Goal: Transaction & Acquisition: Purchase product/service

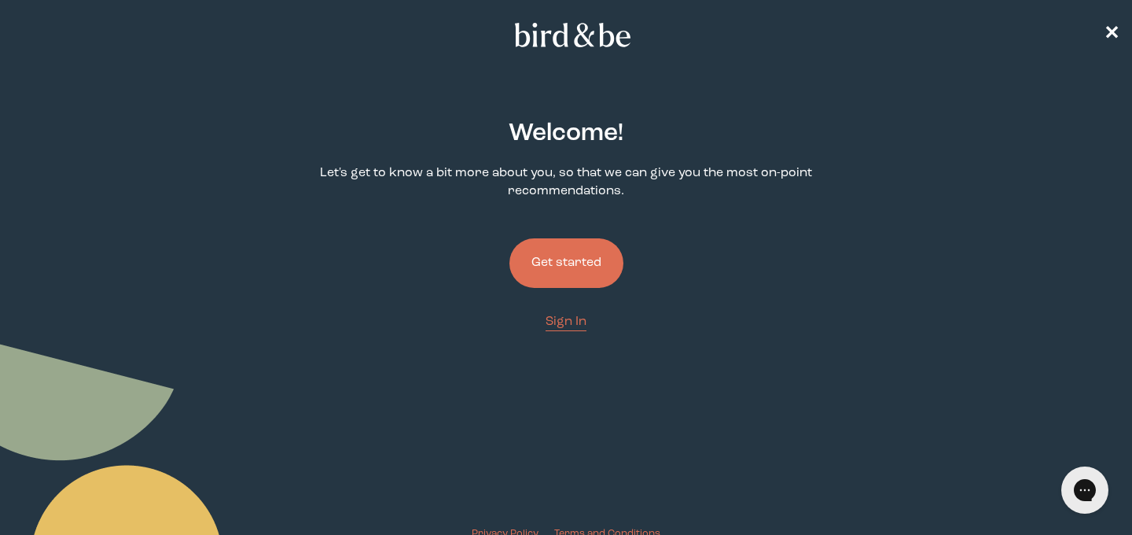
click at [594, 265] on button "Get started" at bounding box center [567, 263] width 114 height 50
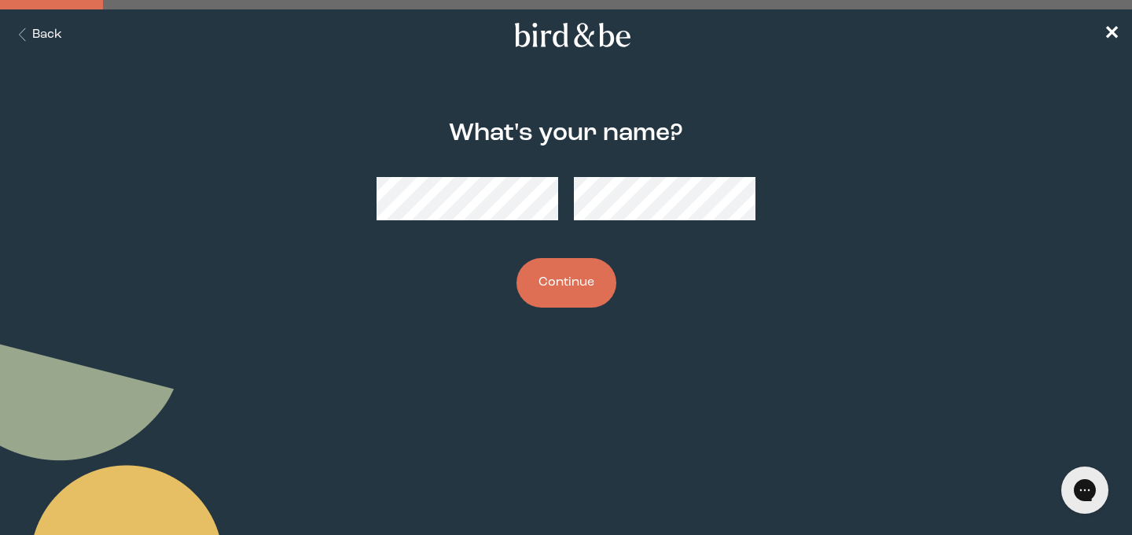
click at [565, 283] on button "Continue" at bounding box center [567, 283] width 100 height 50
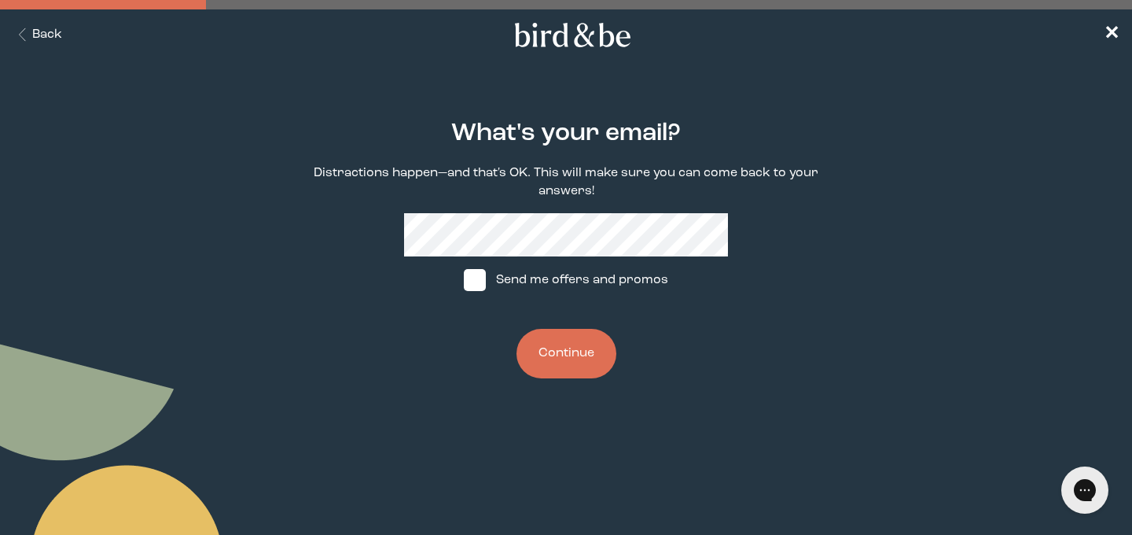
click at [560, 354] on button "Continue" at bounding box center [567, 354] width 100 height 50
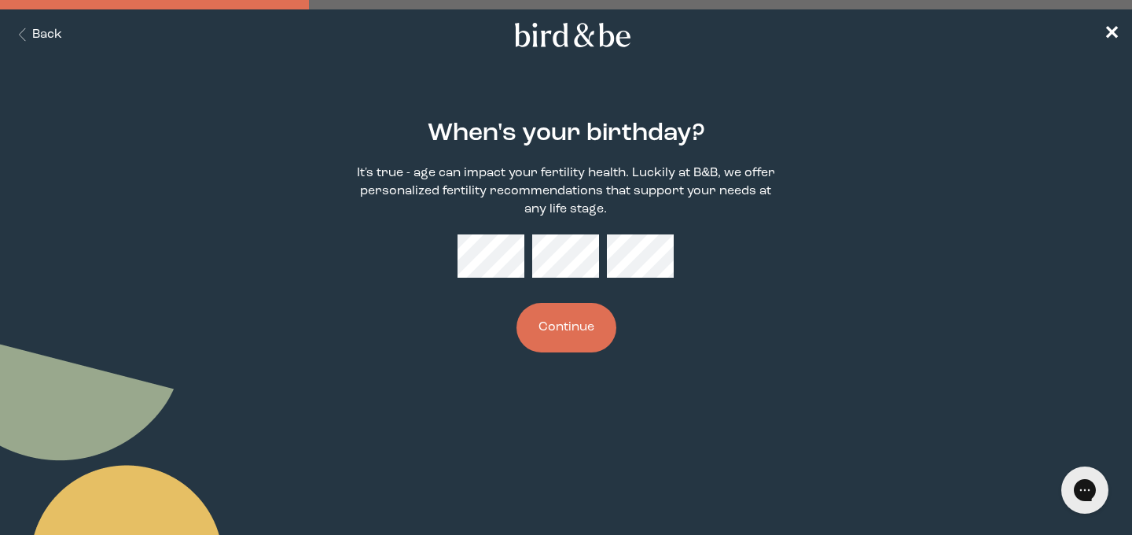
click at [529, 333] on button "Continue" at bounding box center [567, 328] width 100 height 50
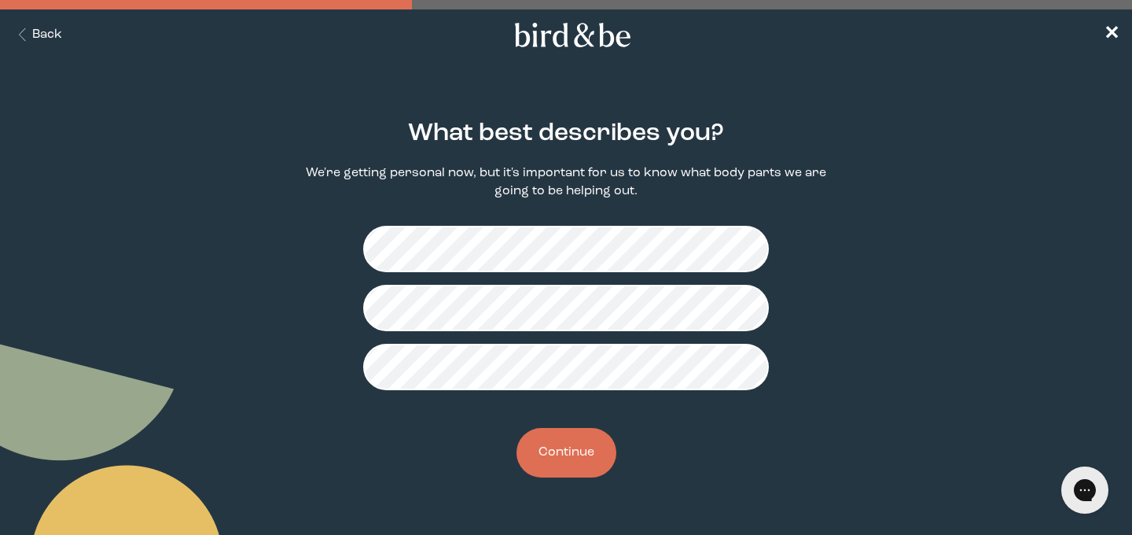
click at [561, 460] on button "Continue" at bounding box center [567, 453] width 100 height 50
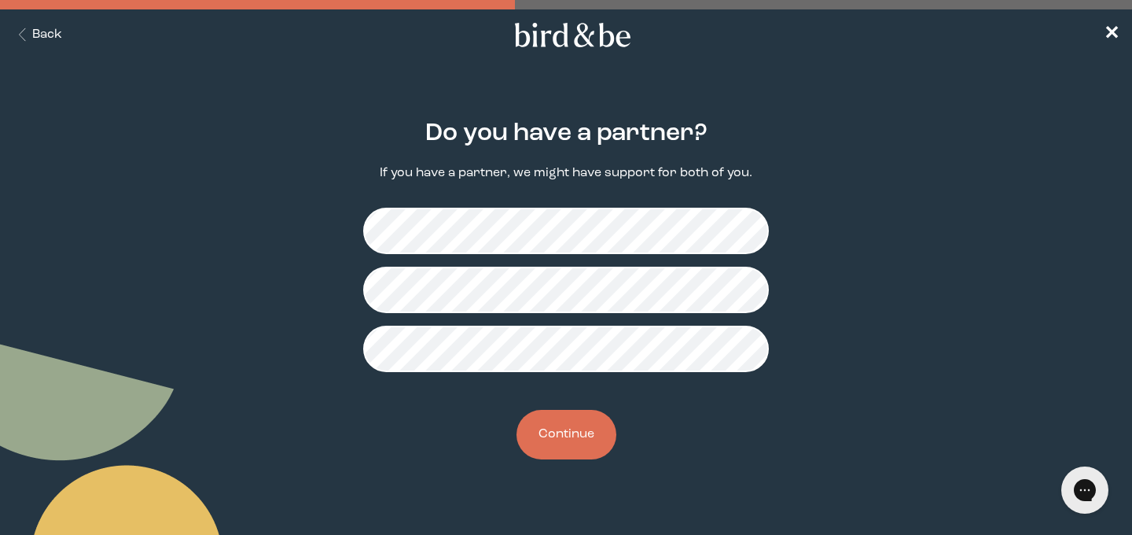
click at [569, 436] on button "Continue" at bounding box center [567, 435] width 100 height 50
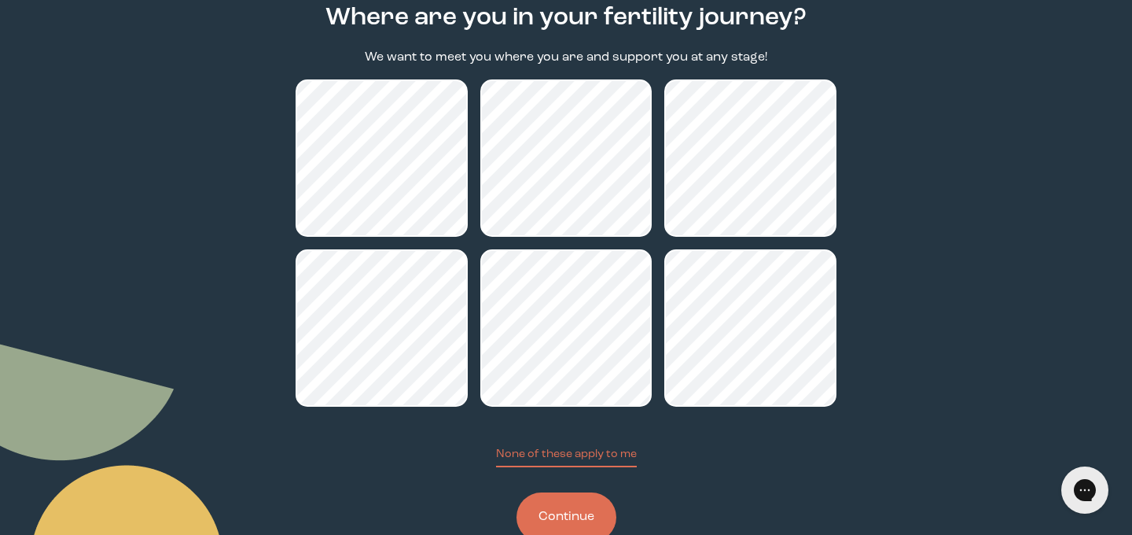
scroll to position [141, 0]
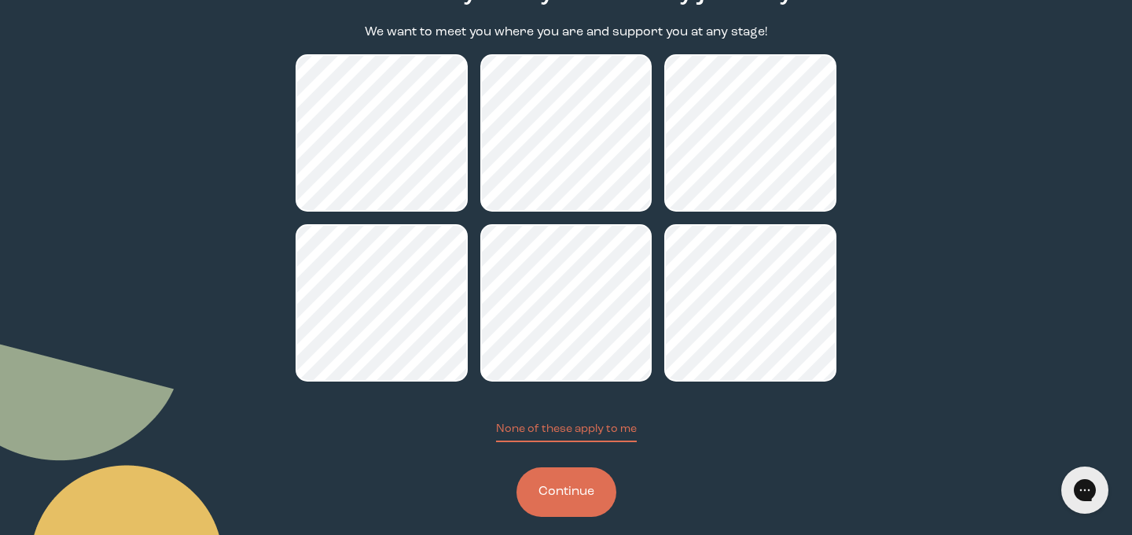
click at [593, 499] on button "Continue" at bounding box center [567, 492] width 100 height 50
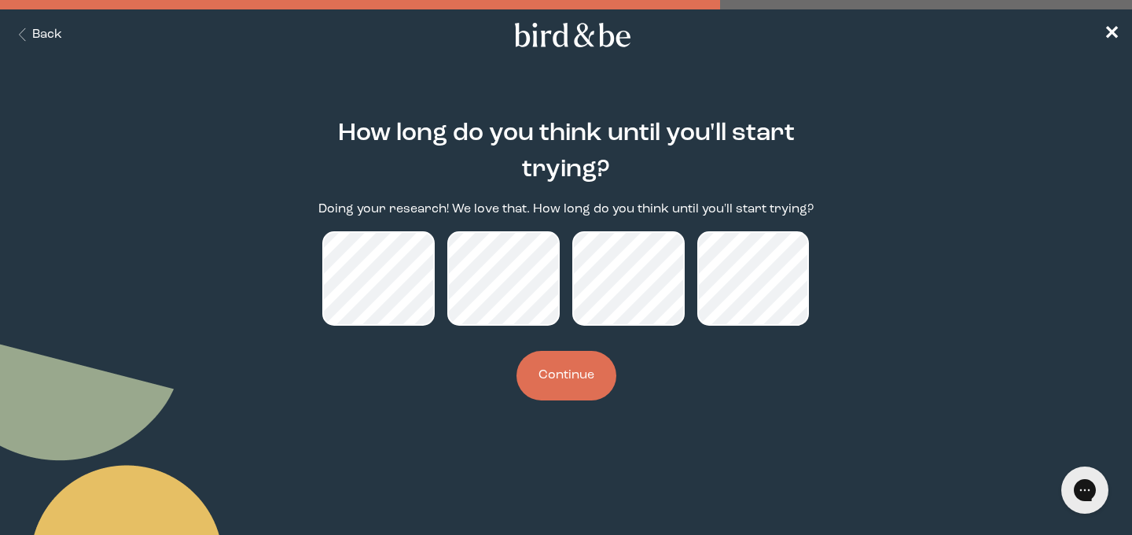
click at [576, 362] on button "Continue" at bounding box center [567, 376] width 100 height 50
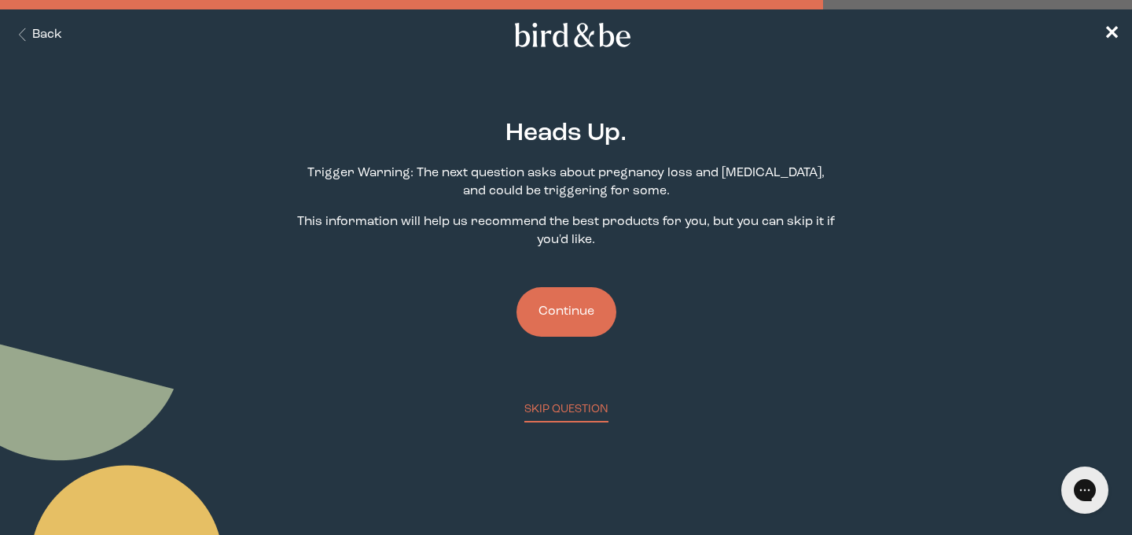
click at [578, 325] on button "Continue" at bounding box center [567, 312] width 100 height 50
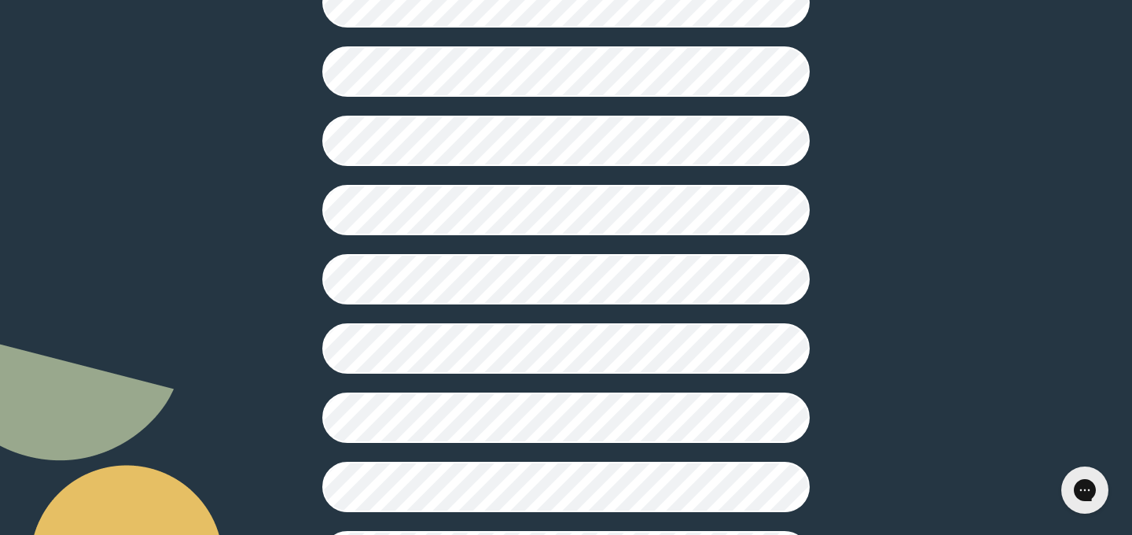
scroll to position [449, 0]
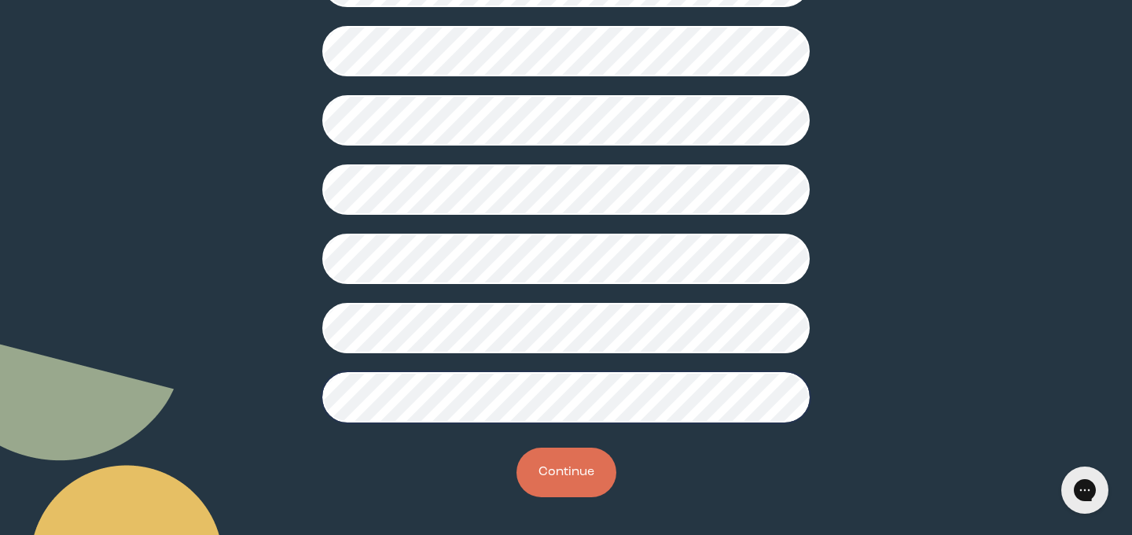
click at [553, 469] on button "Continue" at bounding box center [567, 472] width 100 height 50
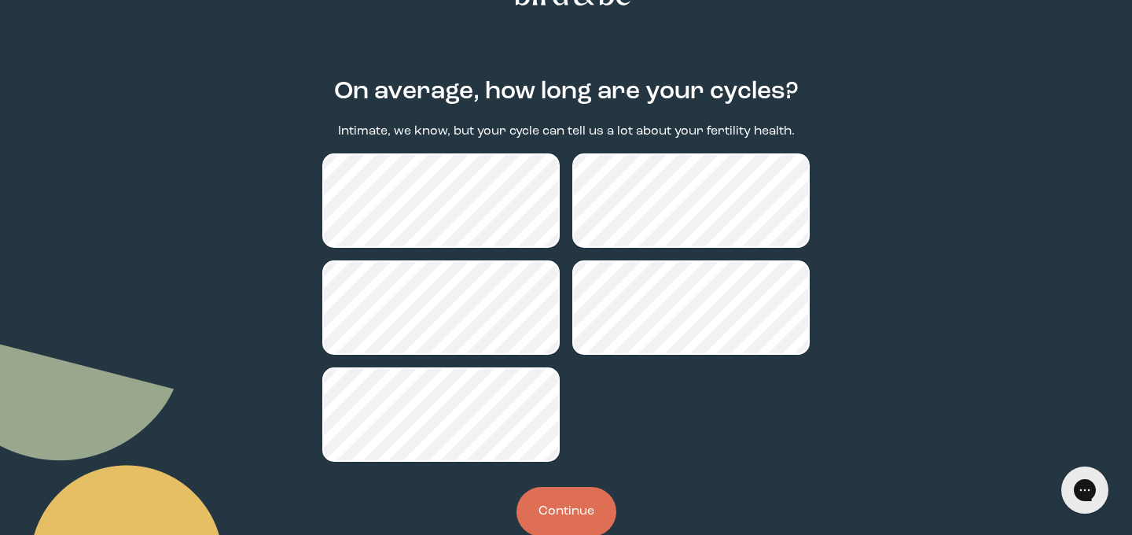
scroll to position [48, 0]
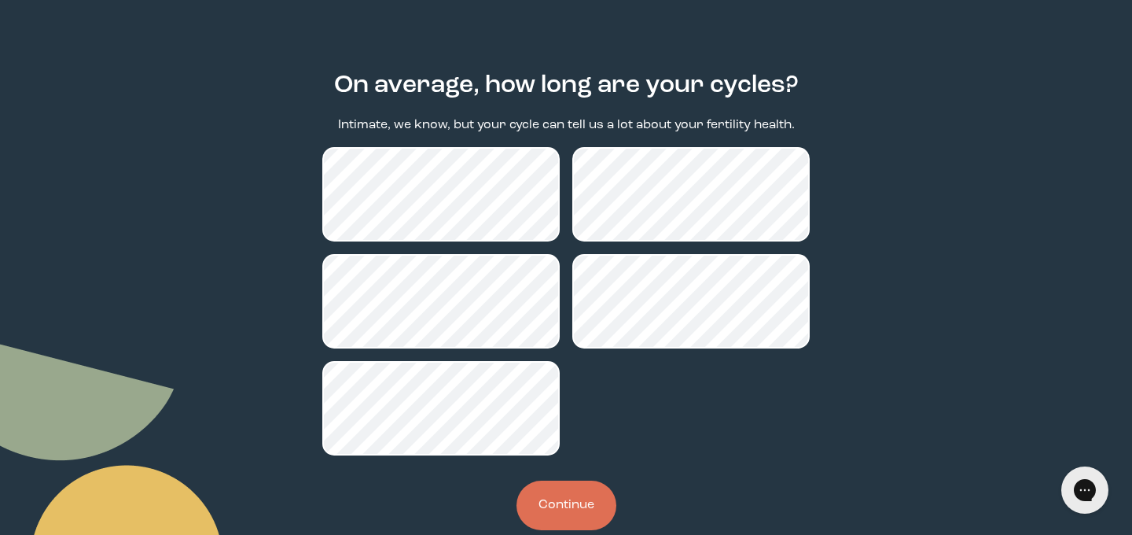
click at [588, 495] on button "Continue" at bounding box center [567, 505] width 100 height 50
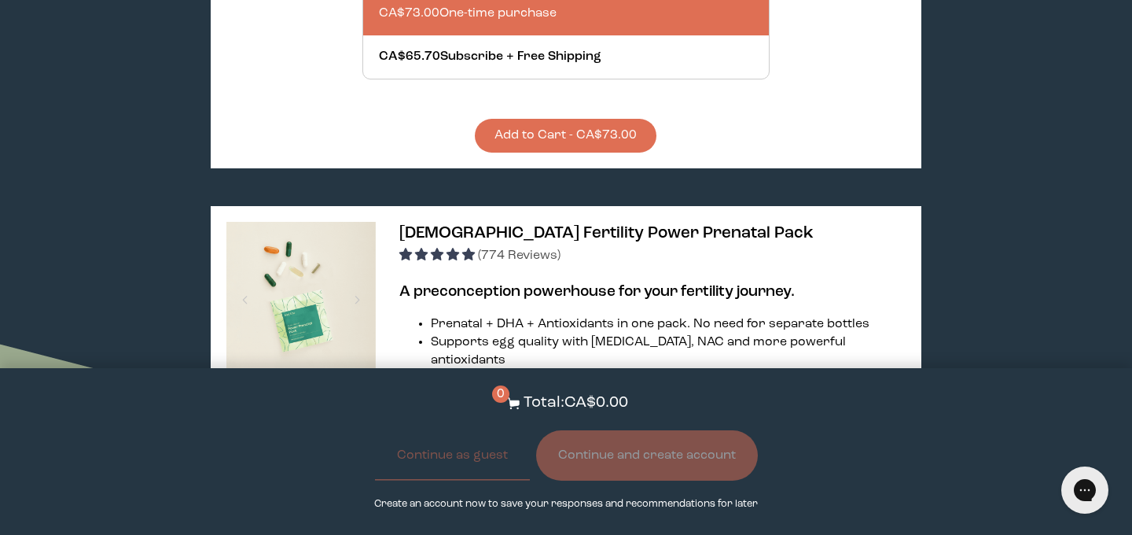
scroll to position [3082, 0]
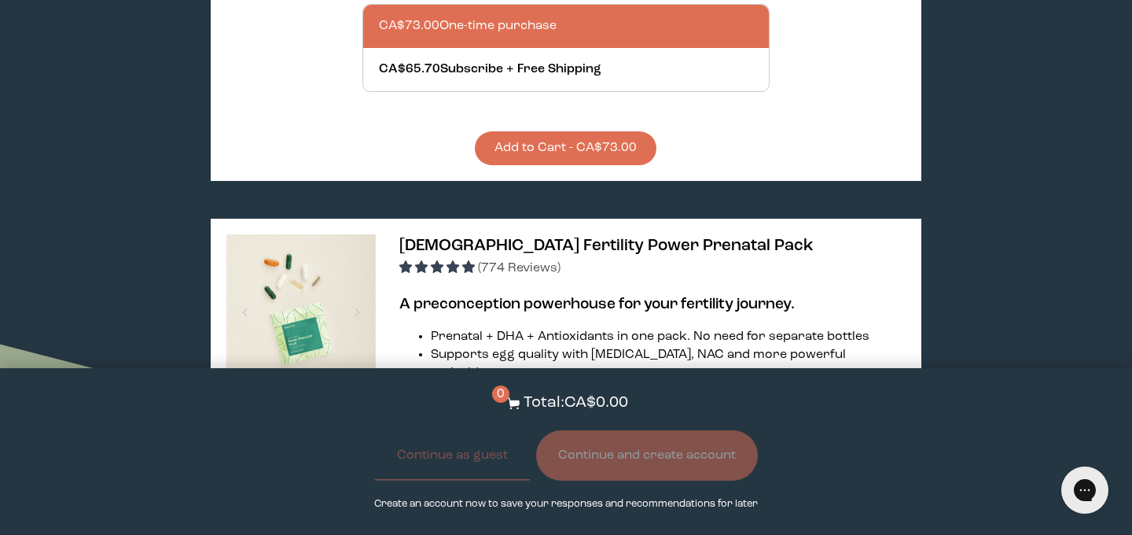
click at [605, 237] on span "[DEMOGRAPHIC_DATA] Fertility Power Prenatal Pack" at bounding box center [606, 245] width 414 height 17
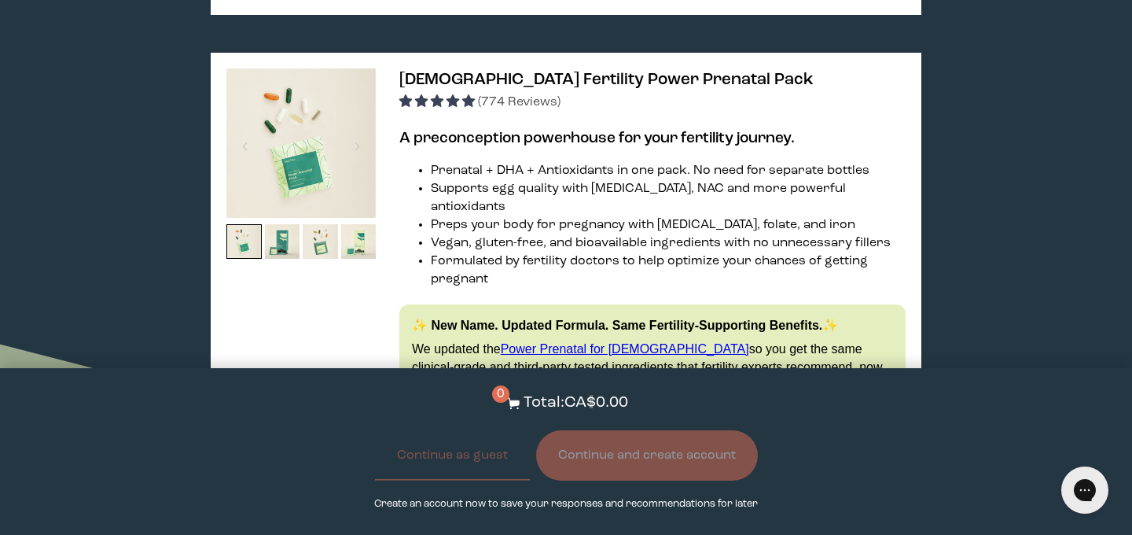
scroll to position [3250, 0]
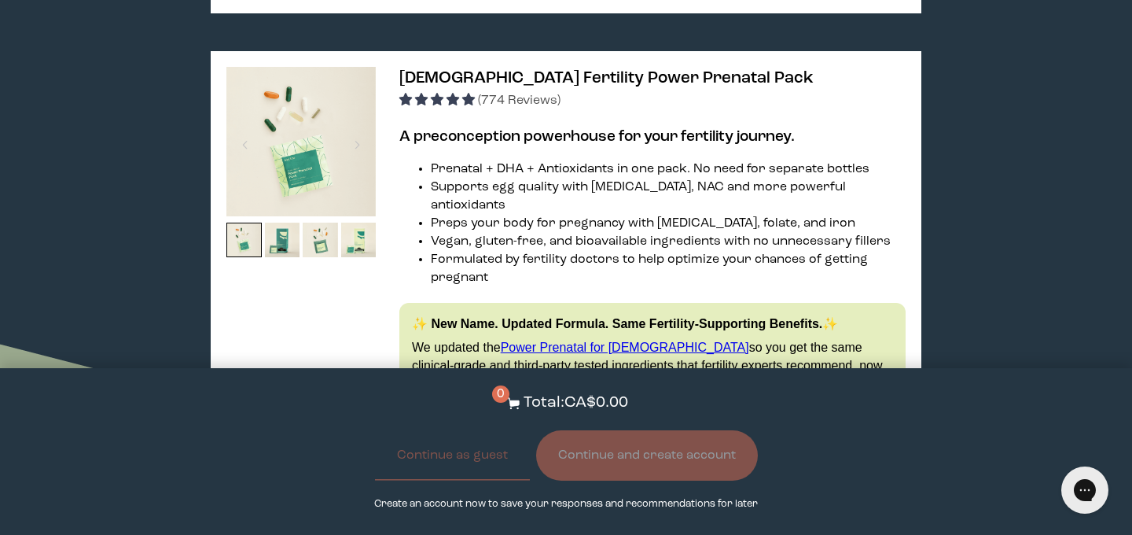
click at [553, 340] on link "Power Prenatal for [DEMOGRAPHIC_DATA]" at bounding box center [625, 346] width 248 height 13
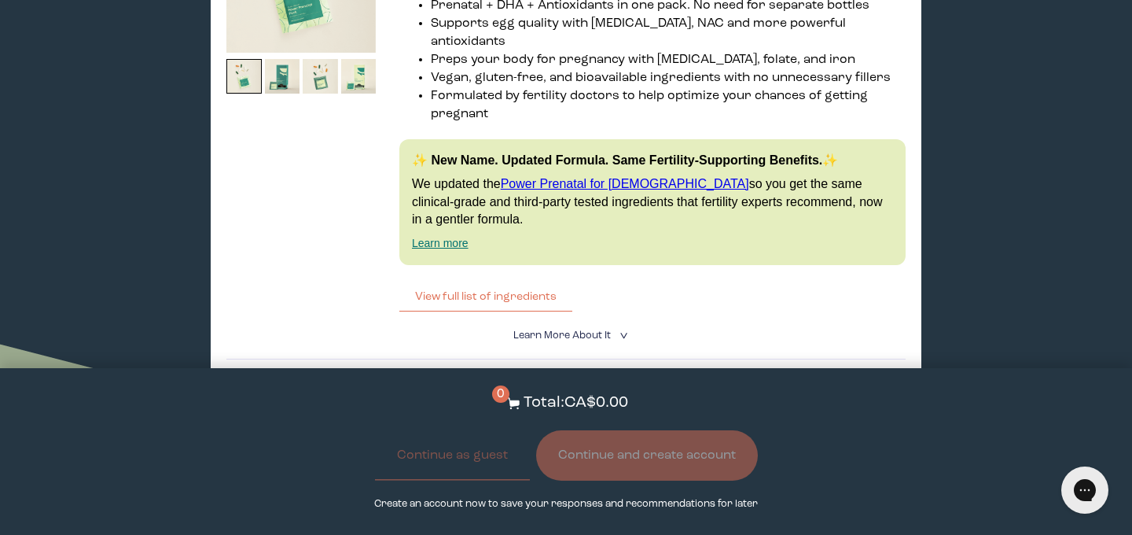
scroll to position [3416, 0]
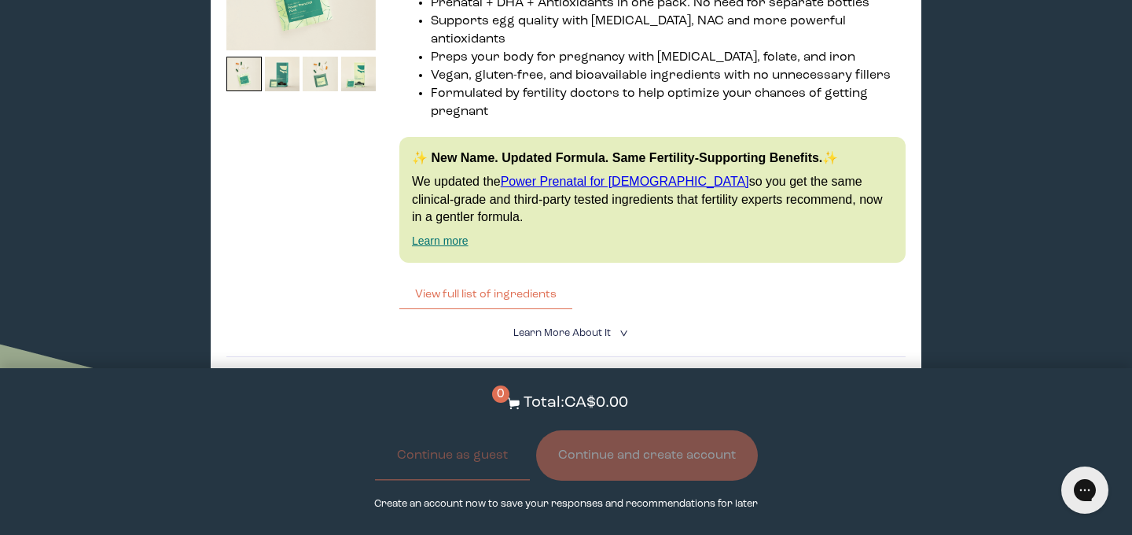
click at [546, 328] on span "Learn More About it" at bounding box center [562, 333] width 98 height 10
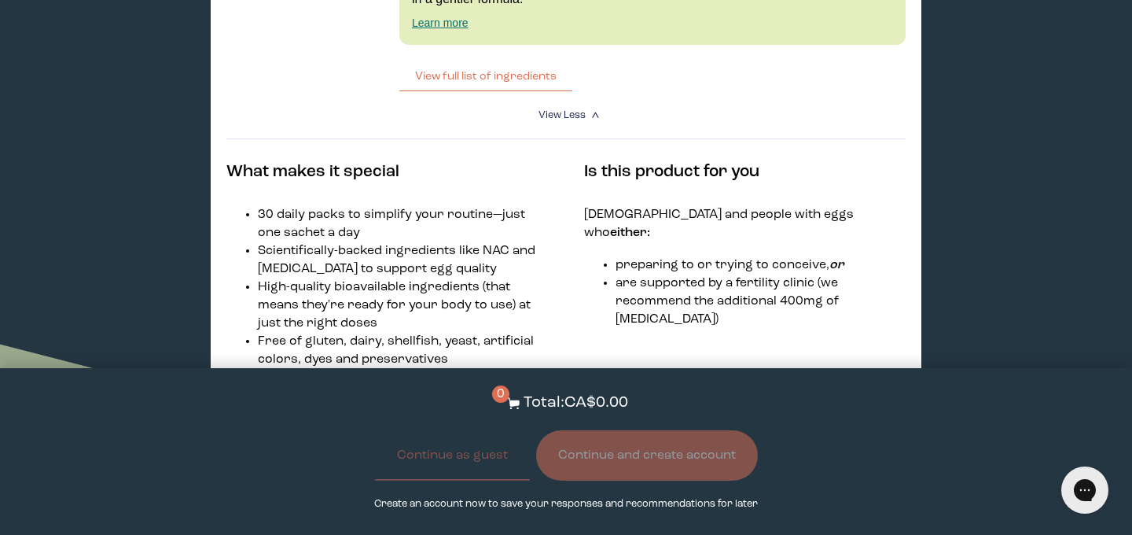
scroll to position [3711, 0]
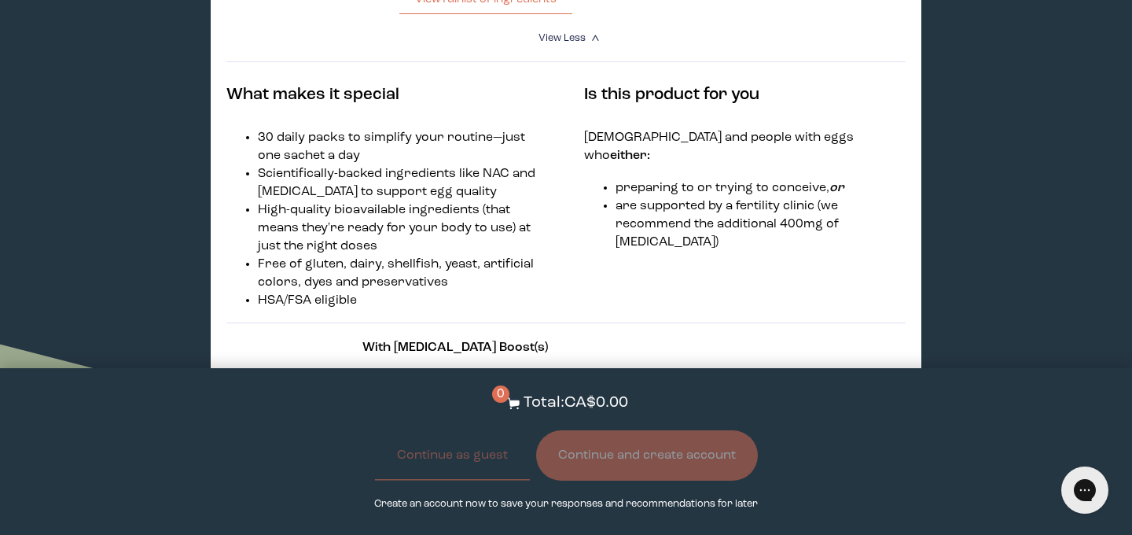
click at [565, 370] on label "With [MEDICAL_DATA] Boost" at bounding box center [667, 386] width 205 height 33
click at [0, 0] on input "With [MEDICAL_DATA] Boost" at bounding box center [0, 0] width 0 height 0
click at [465, 370] on label "No [MEDICAL_DATA] Boost" at bounding box center [459, 386] width 194 height 33
click at [0, 0] on input "No [MEDICAL_DATA] Boost" at bounding box center [0, 0] width 0 height 0
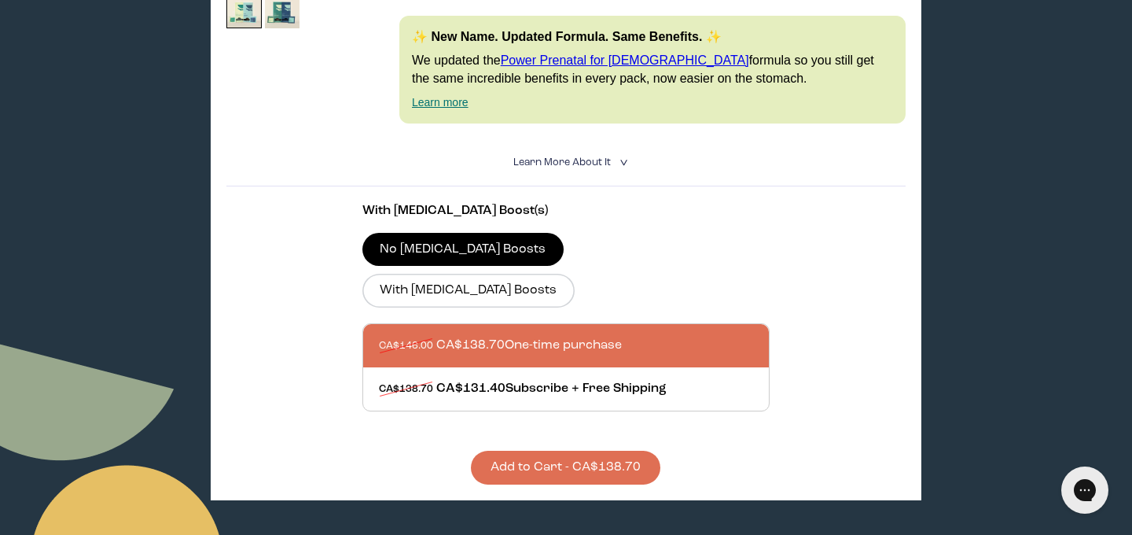
scroll to position [0, 0]
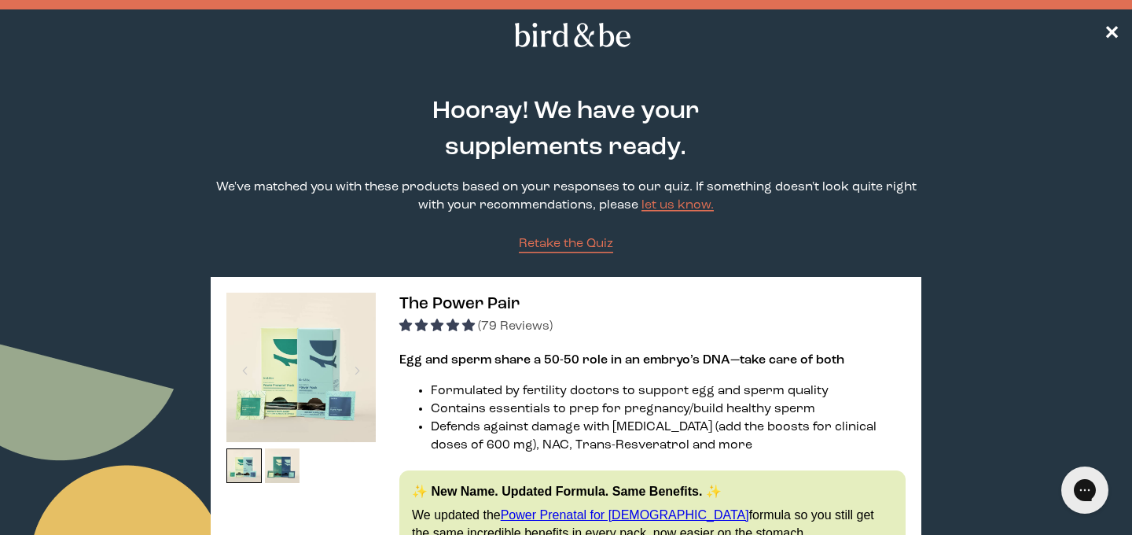
click at [1121, 32] on nav "✕" at bounding box center [566, 34] width 1132 height 50
click at [1116, 32] on span "✕" at bounding box center [1112, 35] width 16 height 19
